Goal: Navigation & Orientation: Find specific page/section

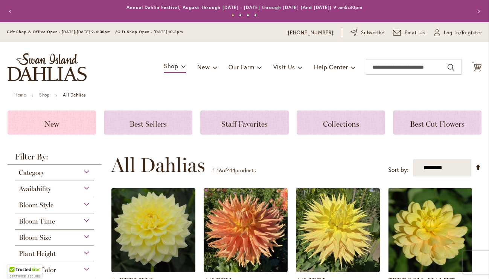
click at [70, 126] on h3 "New" at bounding box center [52, 122] width 70 height 8
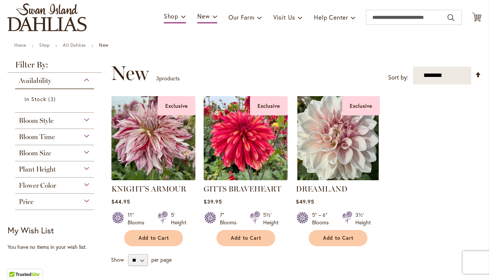
scroll to position [49, 0]
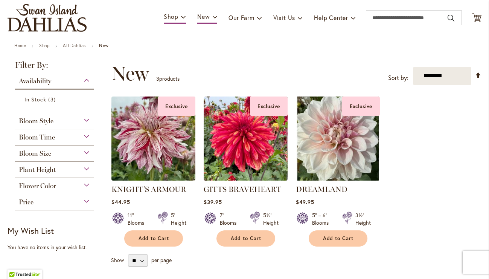
click at [70, 120] on div "Bloom Style" at bounding box center [54, 119] width 79 height 12
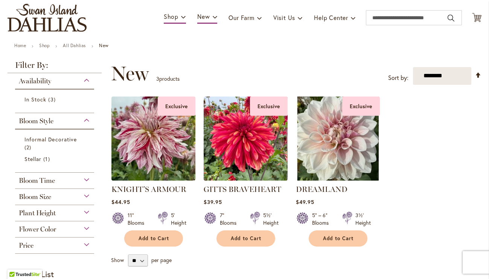
click at [70, 120] on div "Bloom Style" at bounding box center [54, 119] width 79 height 12
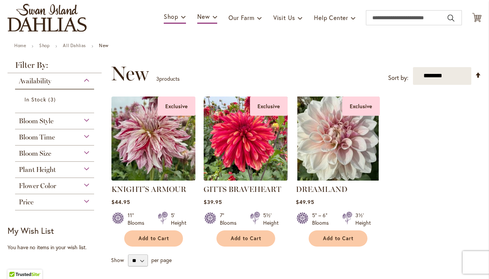
click at [62, 170] on div "Plant Height" at bounding box center [54, 167] width 79 height 12
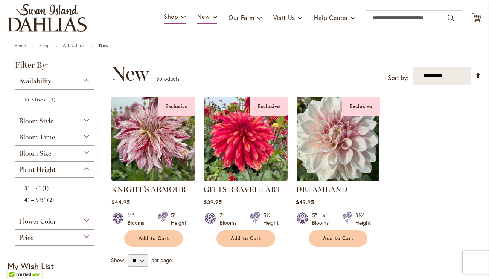
click at [62, 170] on div "Plant Height" at bounding box center [54, 167] width 79 height 12
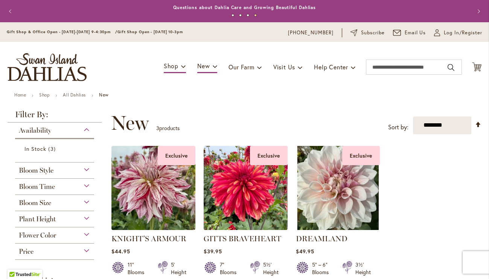
scroll to position [0, 0]
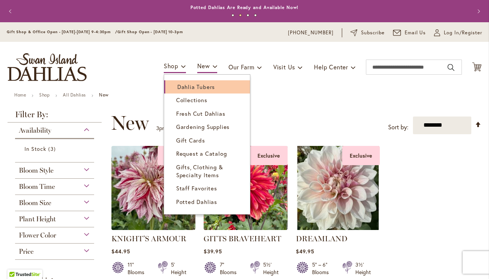
click at [182, 87] on span "Dahlia Tubers" at bounding box center [196, 87] width 38 height 8
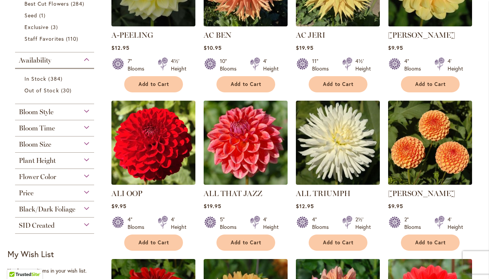
scroll to position [260, 0]
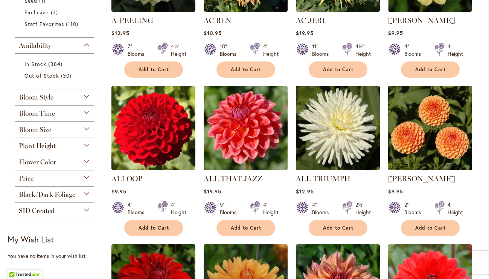
click at [58, 101] on div "Bloom Style" at bounding box center [54, 95] width 79 height 12
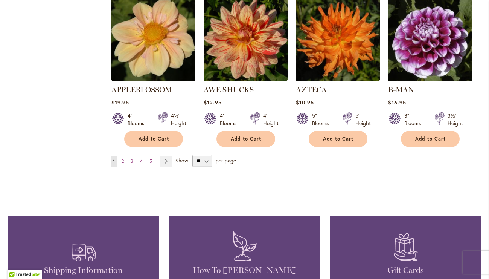
scroll to position [675, 0]
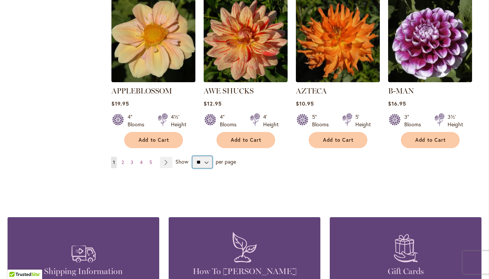
click at [206, 156] on select "** ** ** **" at bounding box center [202, 162] width 20 height 12
select select "**"
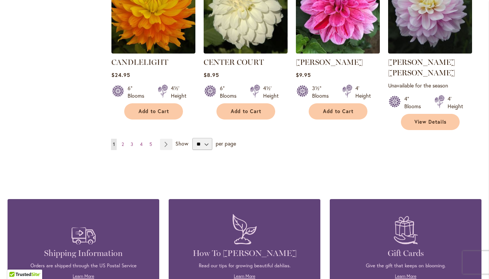
scroll to position [2633, 0]
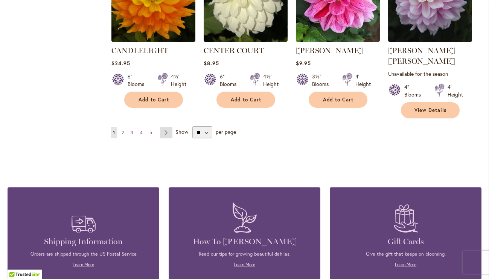
click at [162, 127] on link "Page Next" at bounding box center [166, 132] width 12 height 11
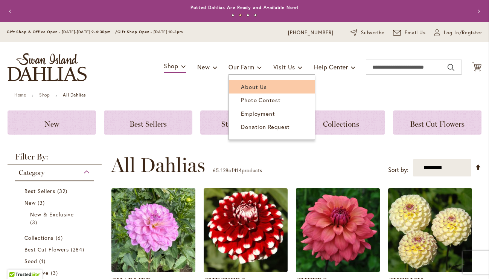
click at [243, 84] on span "About Us" at bounding box center [254, 87] width 26 height 8
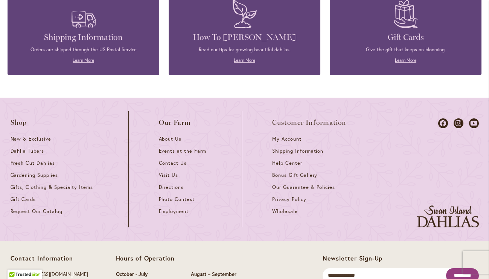
scroll to position [922, 0]
click at [172, 172] on span "Visit Us" at bounding box center [169, 175] width 20 height 6
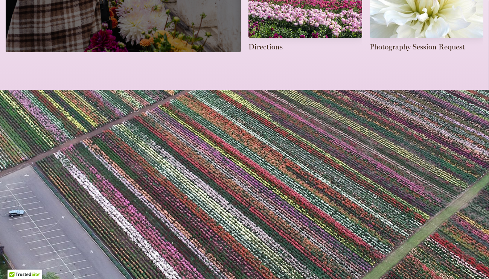
scroll to position [343, 0]
